Goal: Navigation & Orientation: Find specific page/section

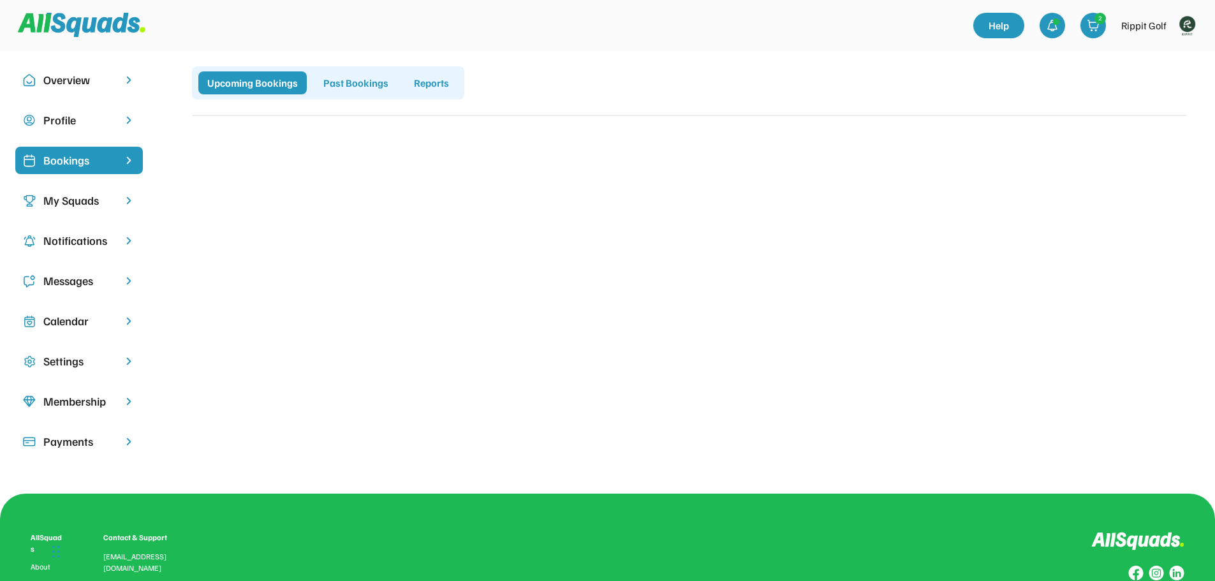
click at [1189, 27] on img at bounding box center [1187, 26] width 26 height 26
click at [1157, 57] on link "Profile" at bounding box center [1169, 56] width 75 height 26
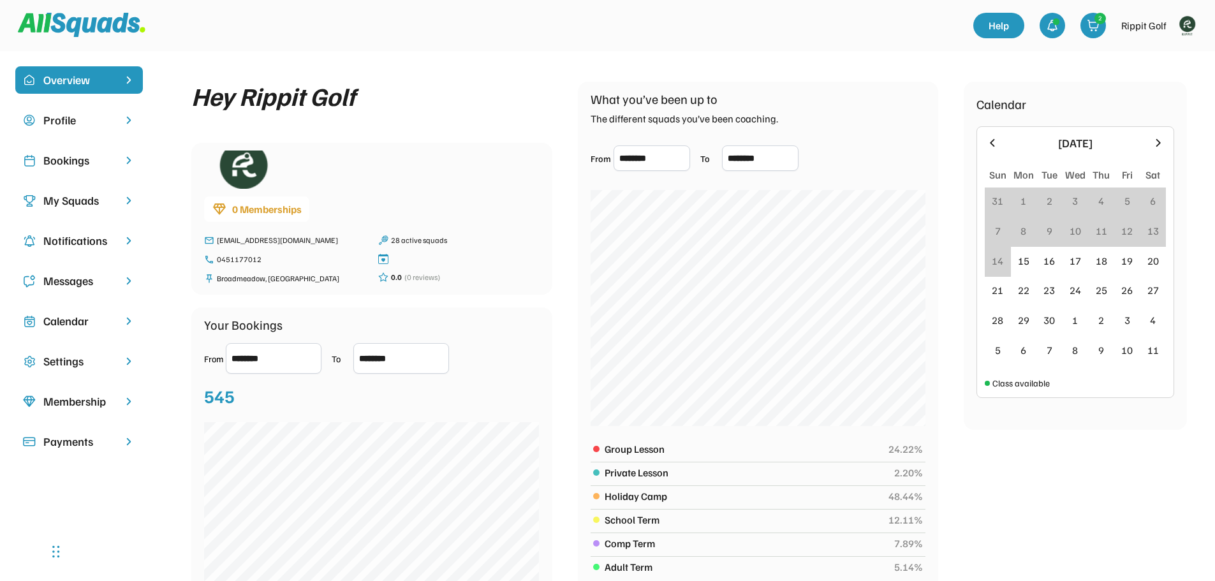
click at [66, 165] on div "Bookings" at bounding box center [78, 160] width 71 height 17
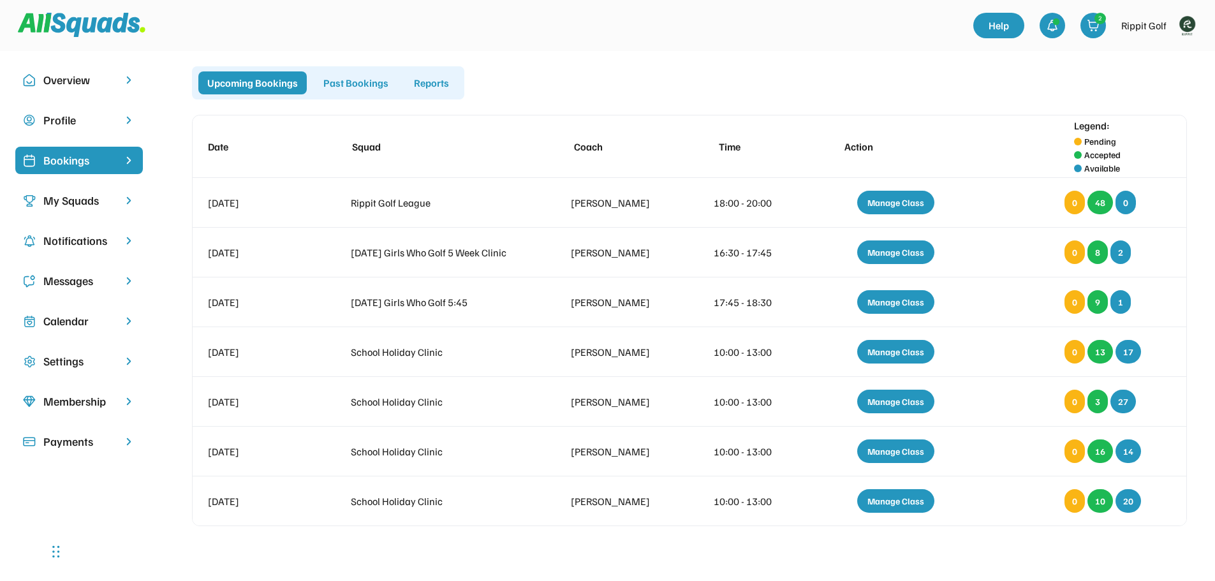
click at [79, 198] on div "My Squads" at bounding box center [78, 200] width 71 height 17
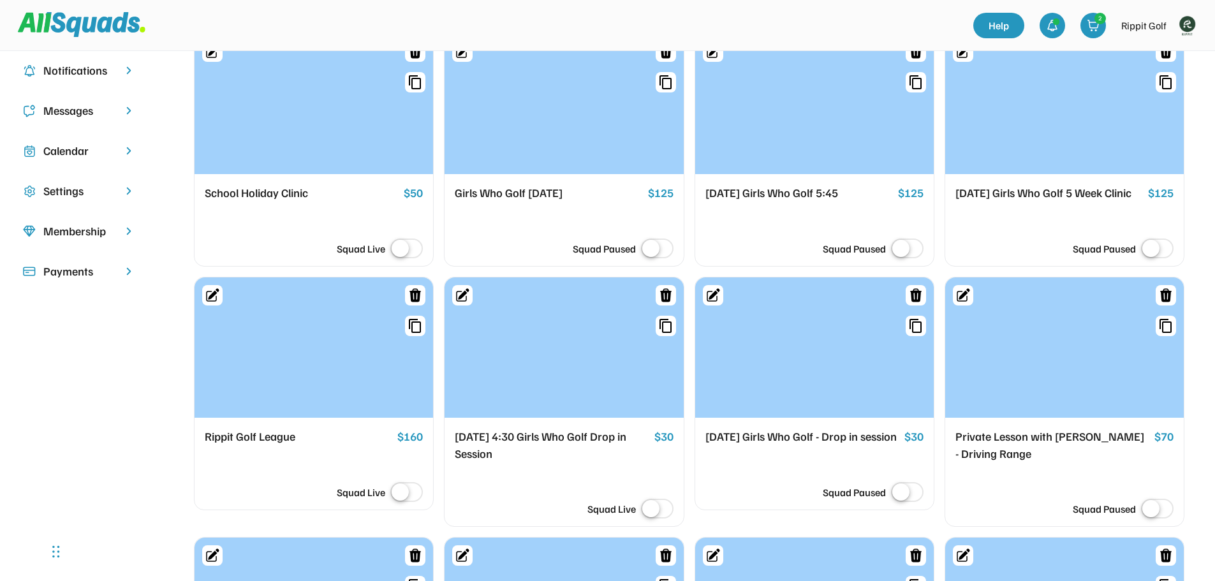
scroll to position [191, 0]
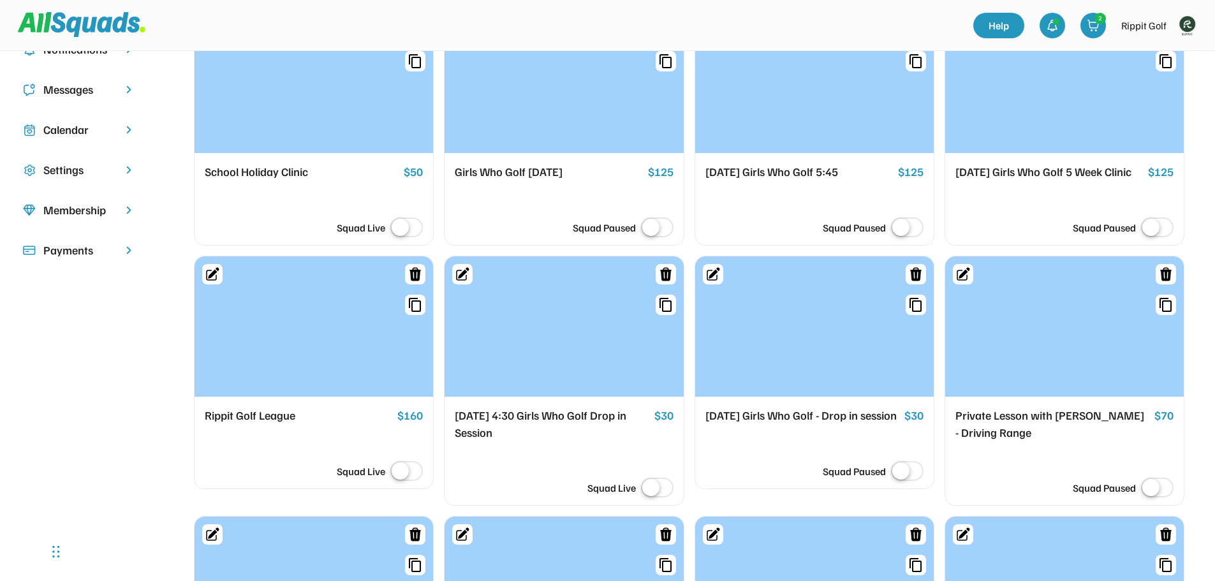
click at [770, 425] on div "[DATE] Girls Who Golf - Drop in session" at bounding box center [802, 416] width 194 height 18
